Goal: Task Accomplishment & Management: Manage account settings

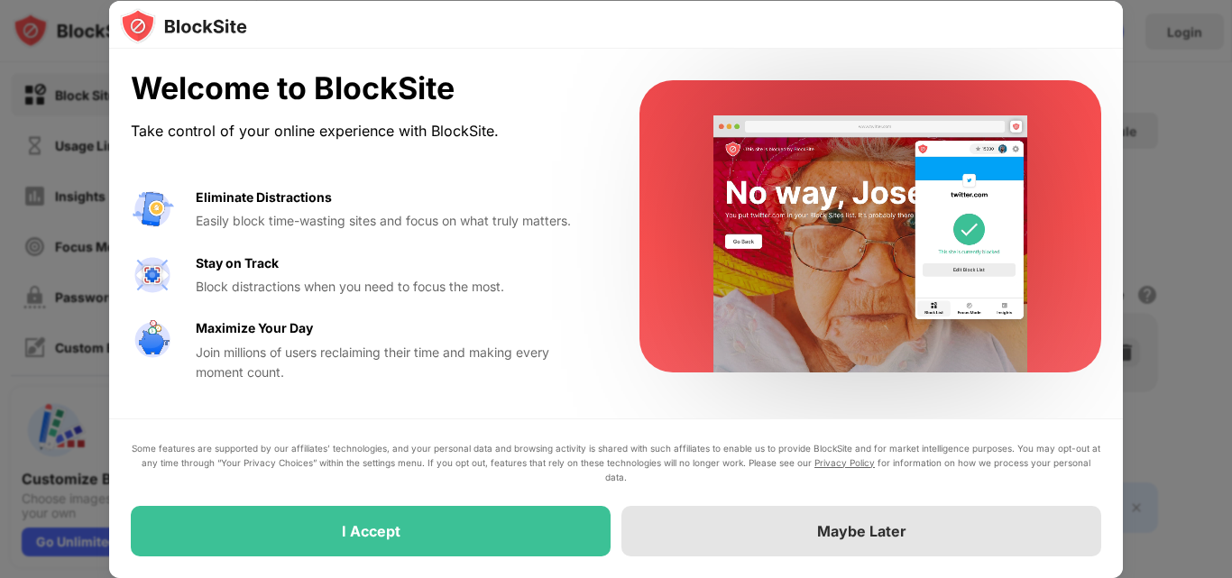
click at [890, 528] on div "Maybe Later" at bounding box center [861, 531] width 89 height 18
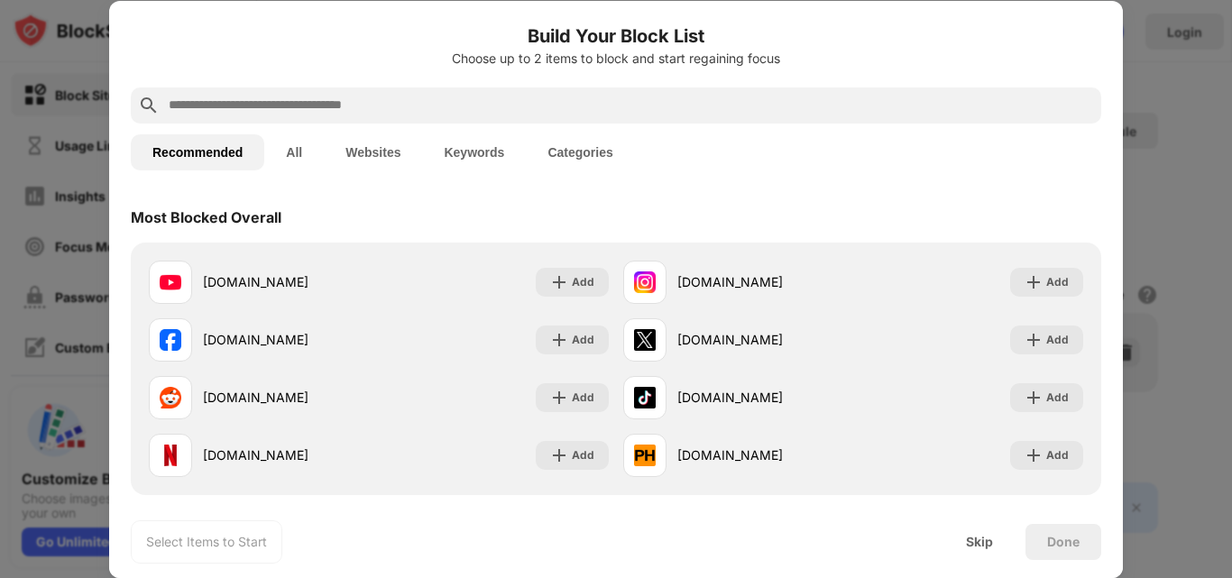
click at [1136, 169] on div at bounding box center [616, 289] width 1232 height 578
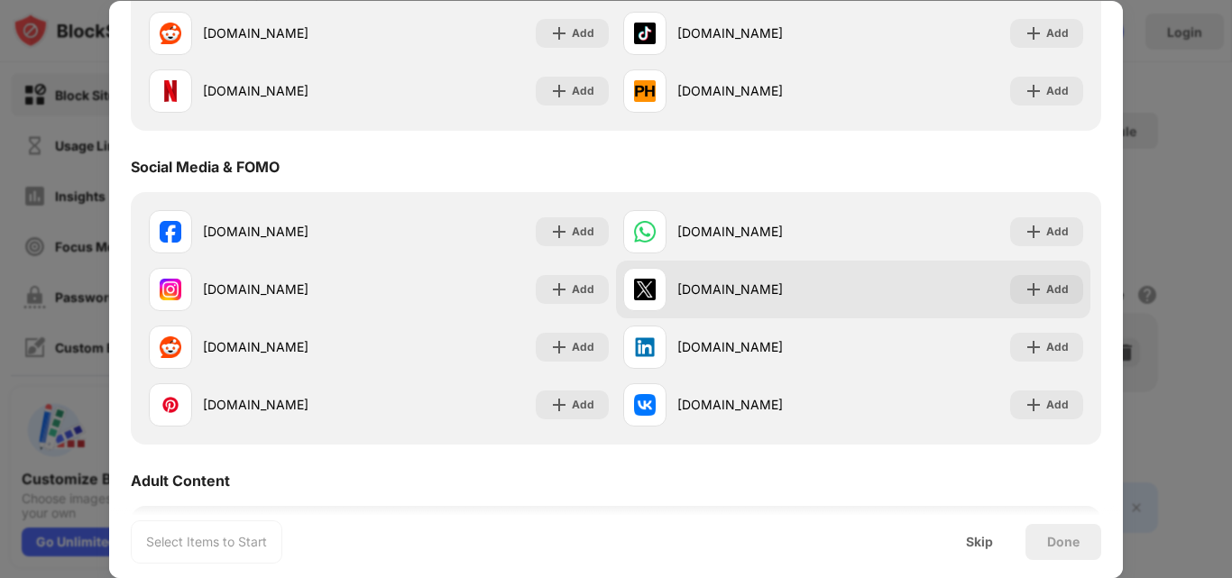
scroll to position [635, 0]
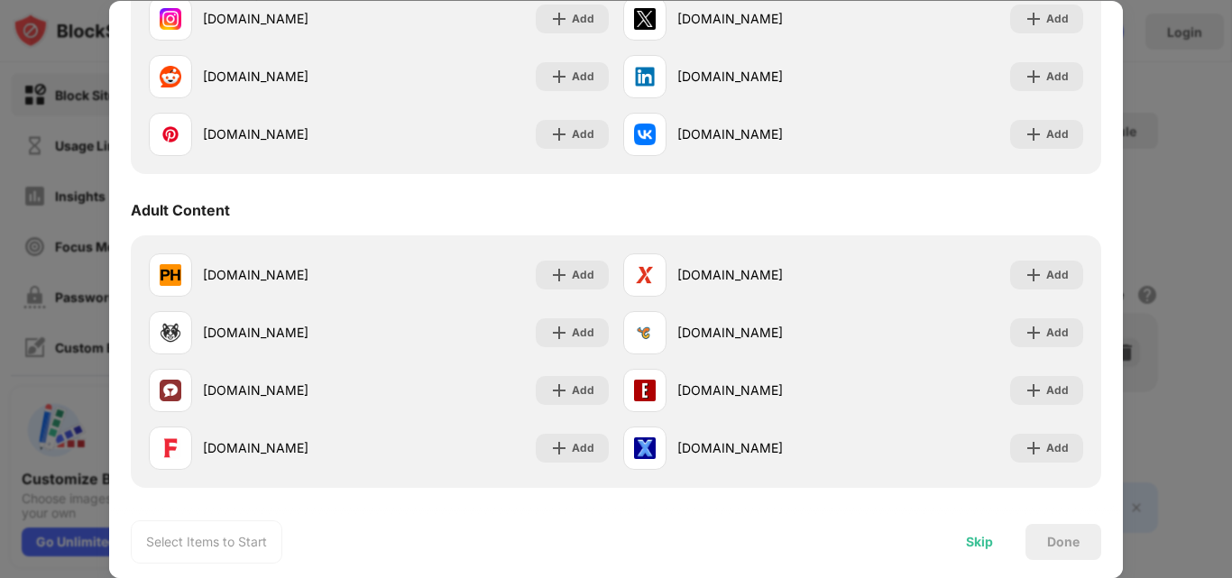
click at [976, 547] on div "Skip" at bounding box center [979, 542] width 27 height 14
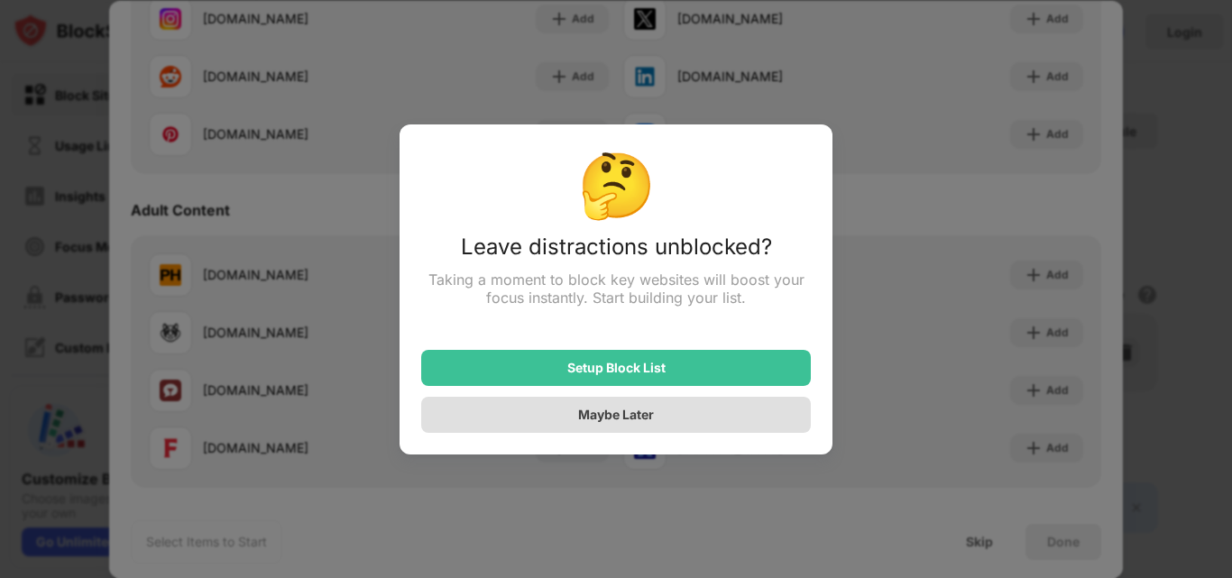
click at [697, 427] on div "Maybe Later" at bounding box center [616, 415] width 390 height 36
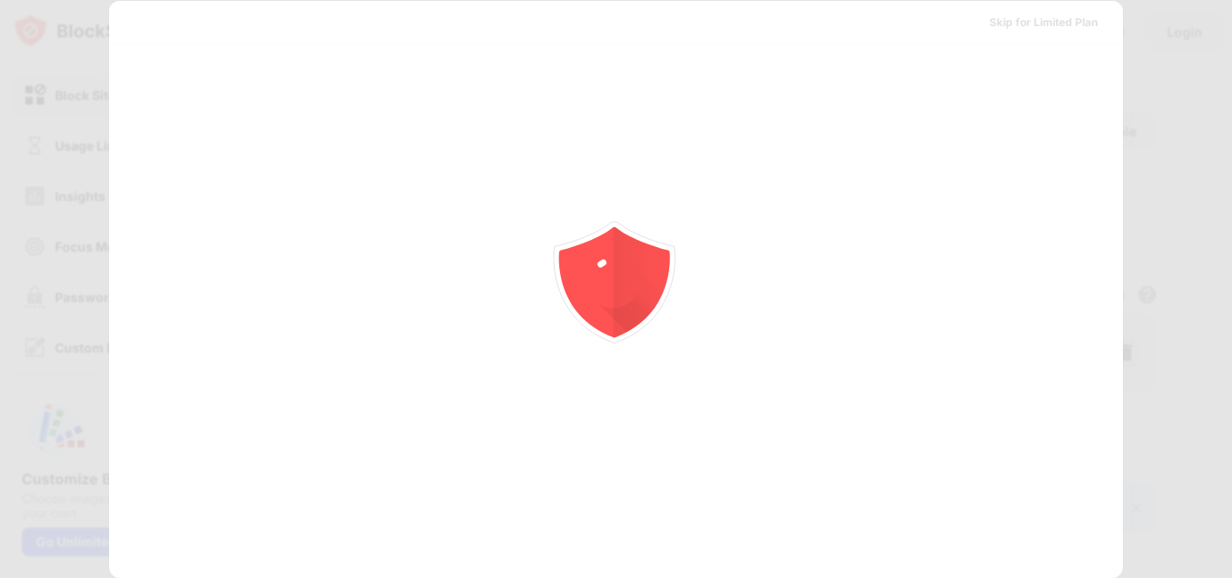
scroll to position [0, 0]
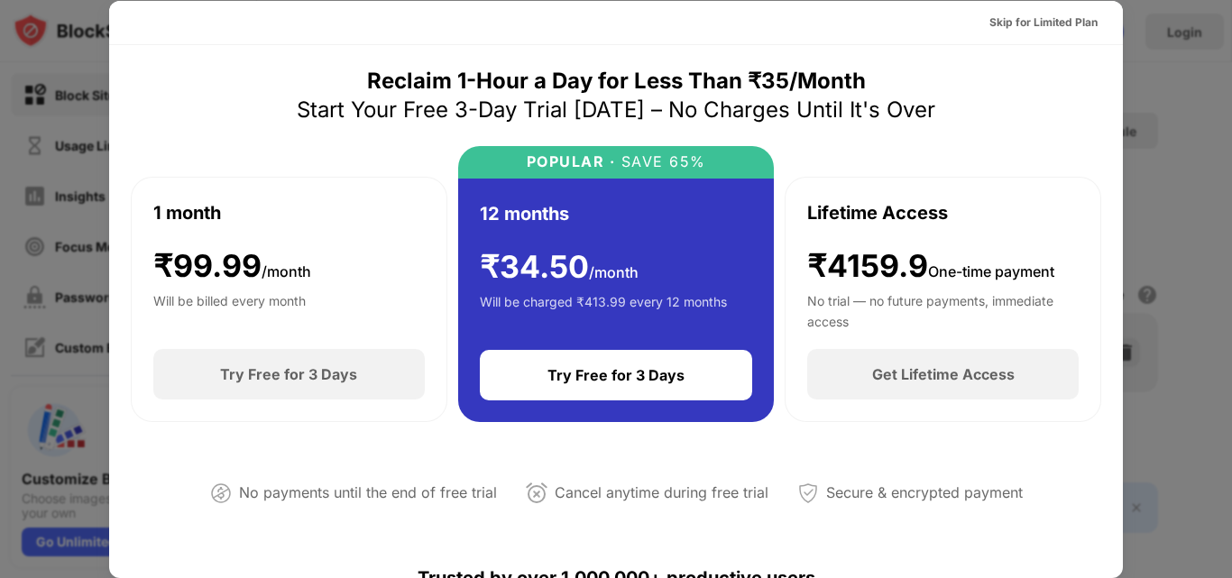
click at [1195, 93] on div at bounding box center [616, 289] width 1232 height 578
